Goal: Contribute content

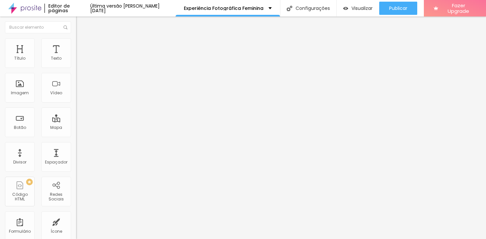
click at [76, 57] on span "Trocar imagem" at bounding box center [94, 54] width 36 height 6
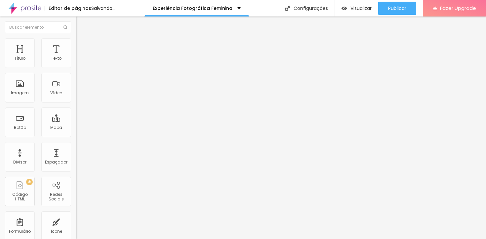
click at [76, 57] on span "Trocar imagem" at bounding box center [94, 54] width 36 height 6
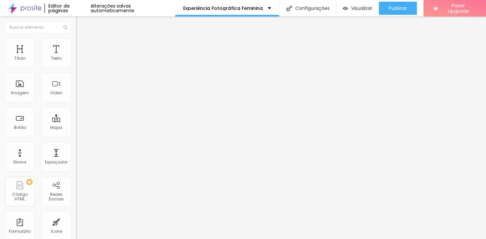
click at [76, 57] on span "Trocar imagem" at bounding box center [94, 54] width 36 height 6
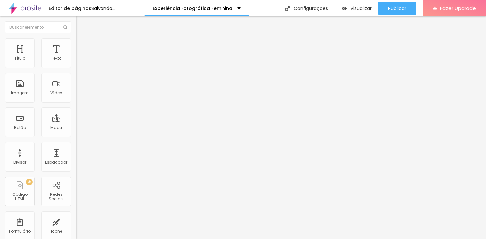
click at [76, 57] on span "Trocar imagem" at bounding box center [94, 54] width 36 height 6
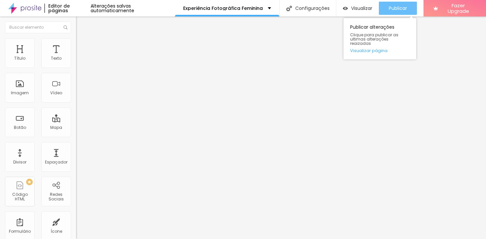
click at [397, 8] on span "Publicar" at bounding box center [397, 8] width 18 height 5
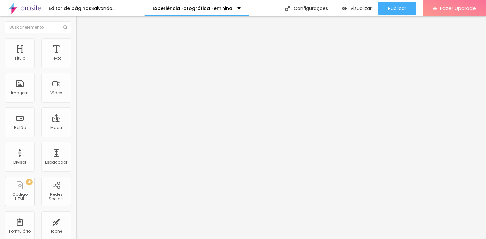
click at [76, 132] on input at bounding box center [121, 135] width 90 height 7
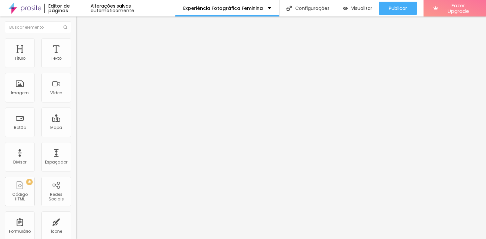
click at [76, 132] on input at bounding box center [121, 135] width 90 height 7
type input "L"
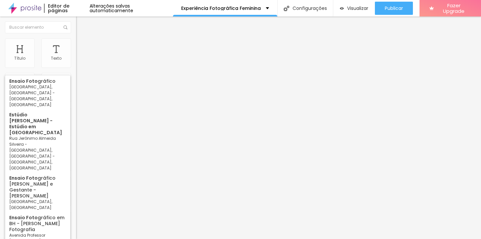
type input "E"
